Goal: Information Seeking & Learning: Understand process/instructions

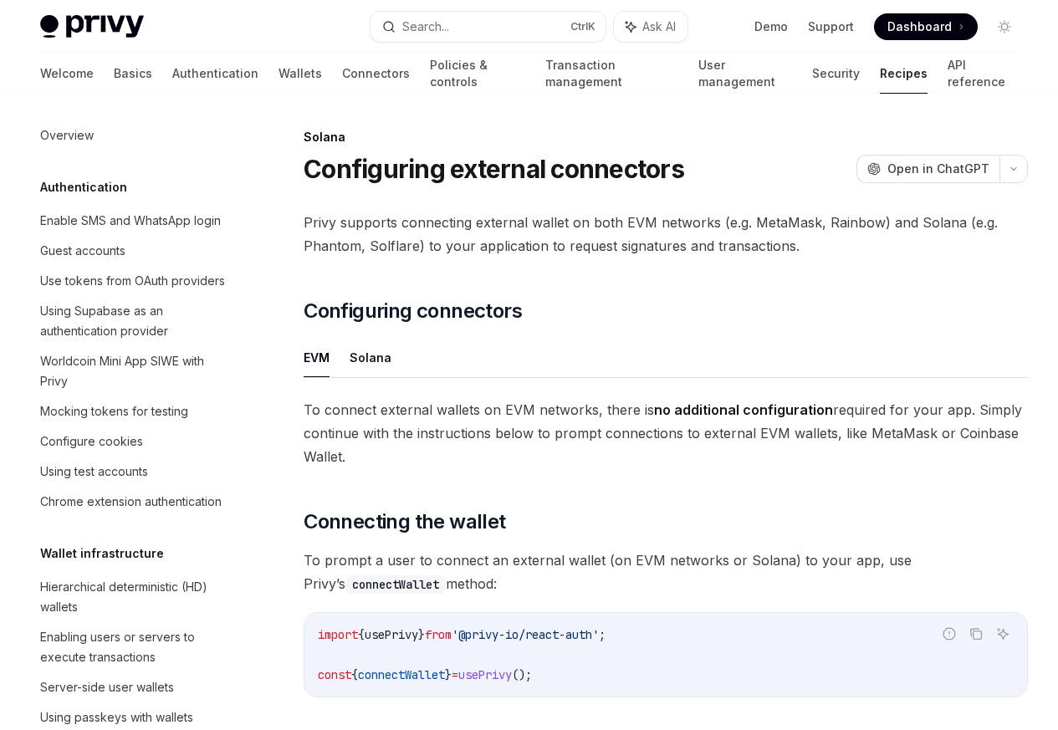
scroll to position [2679, 0]
